Goal: Task Accomplishment & Management: Manage account settings

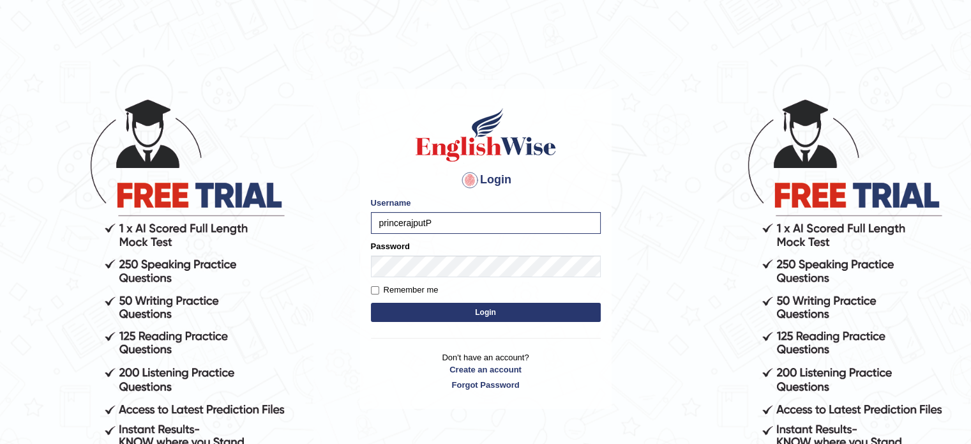
type input "princerajput"
click at [452, 313] on button "Login" at bounding box center [486, 312] width 230 height 19
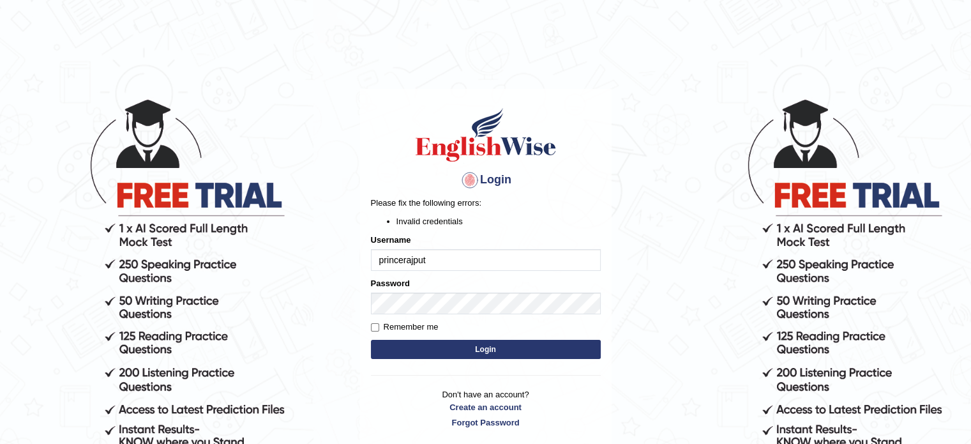
drag, startPoint x: 422, startPoint y: 252, endPoint x: 457, endPoint y: 317, distance: 74.3
click at [457, 317] on form "Please fix the following errors: Invalid credentials Username princerajput Pass…" at bounding box center [486, 279] width 230 height 165
type input "princerajput121"
click at [468, 347] on button "Login" at bounding box center [486, 349] width 230 height 19
